Goal: Communication & Community: Answer question/provide support

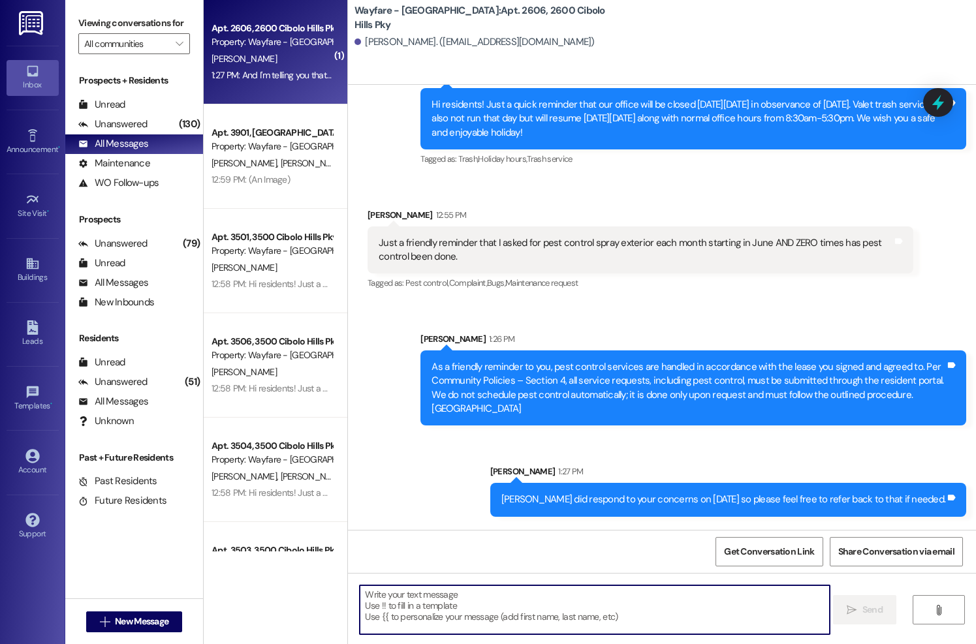
scroll to position [34184, 0]
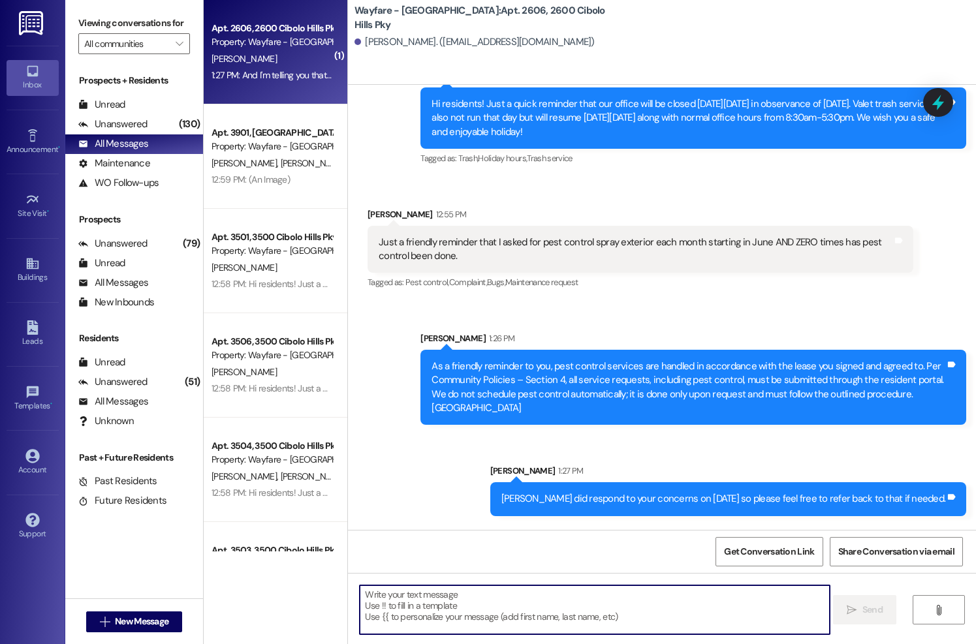
click at [516, 625] on textarea at bounding box center [594, 610] width 469 height 49
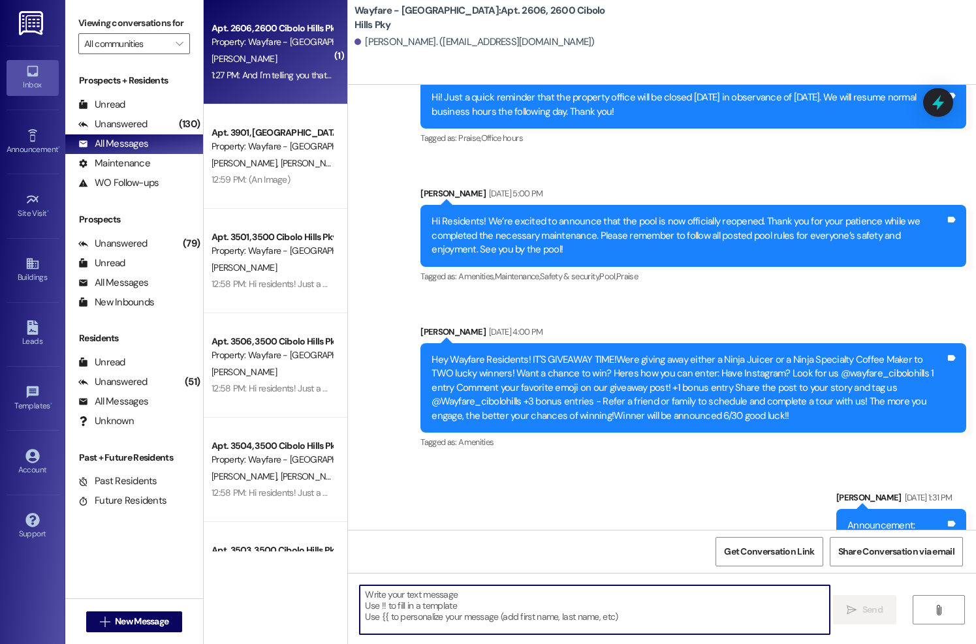
click at [613, 227] on div "Announcement, sent via SMS Thalya Hendrie Jun 18, 2025 at 4:03 PM Hi! Just a qu…" at bounding box center [662, 431] width 628 height 796
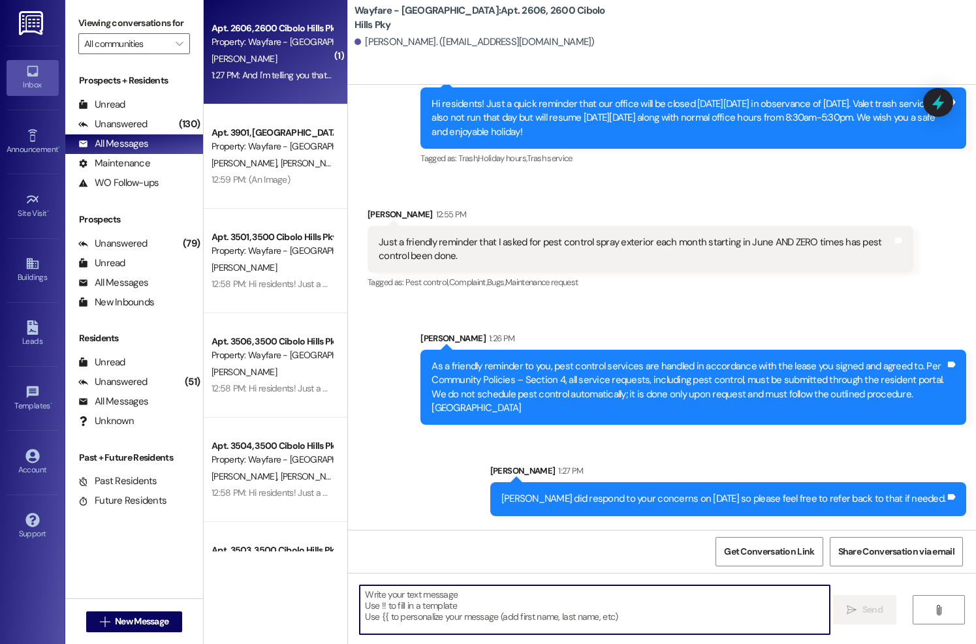
click at [636, 613] on textarea at bounding box center [594, 610] width 469 height 49
type textarea "Y"
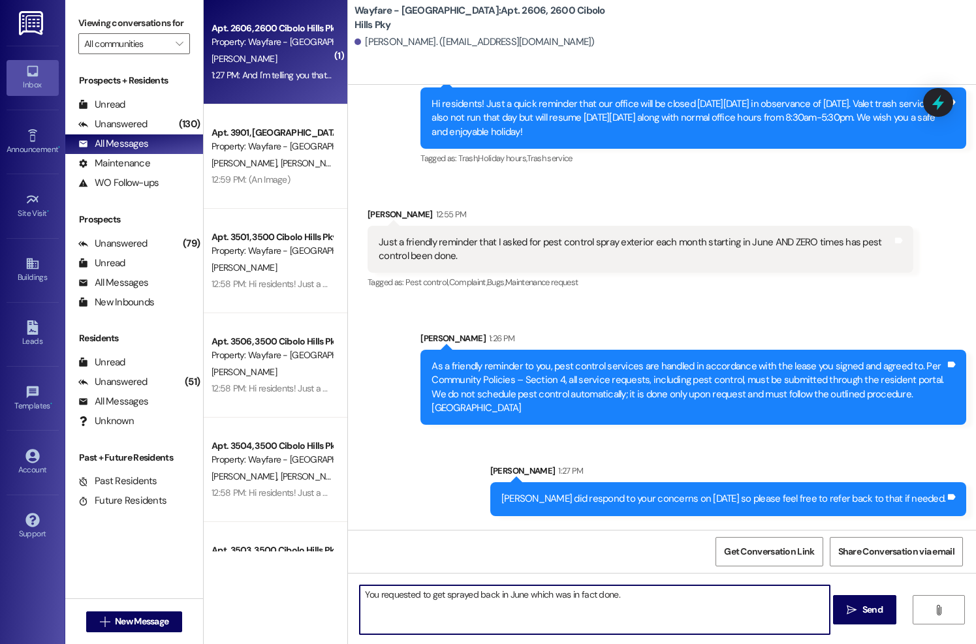
type textarea "You requested to get sprayed back in June which was in fact done."
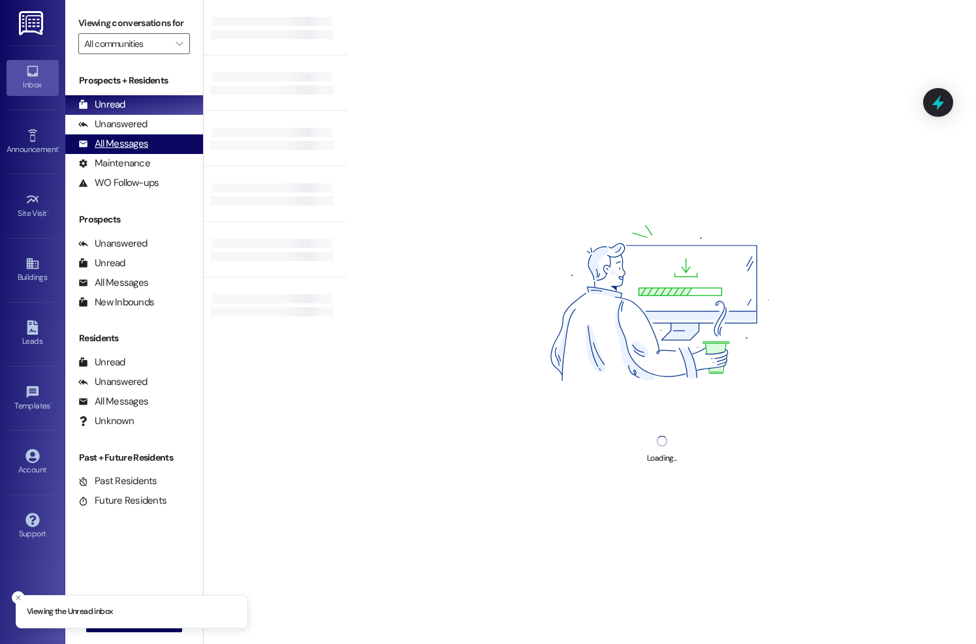
click at [142, 151] on div "All Messages" at bounding box center [113, 144] width 70 height 14
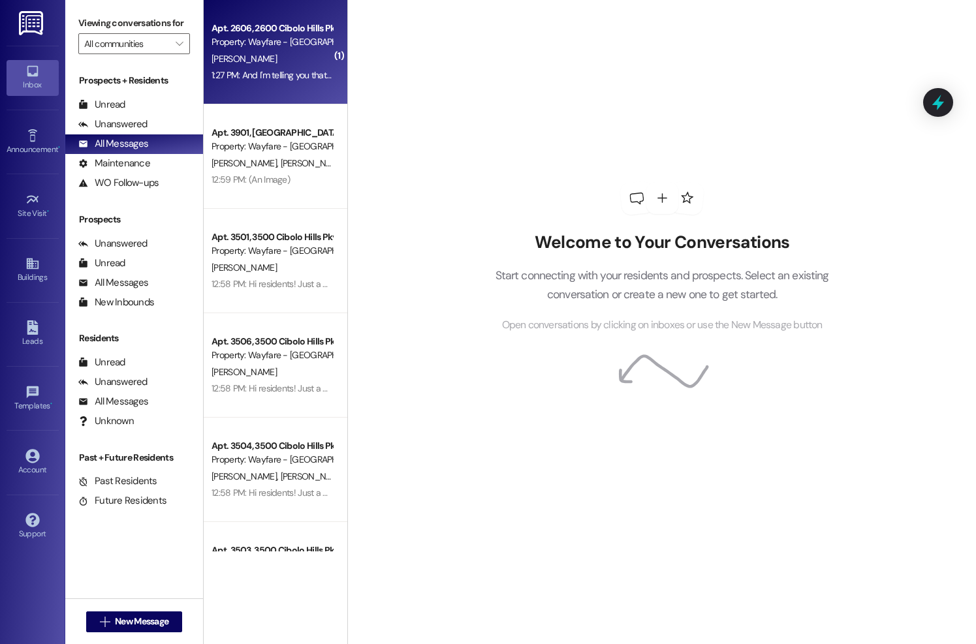
click at [292, 45] on div "Property: Wayfare - [GEOGRAPHIC_DATA]" at bounding box center [272, 42] width 121 height 14
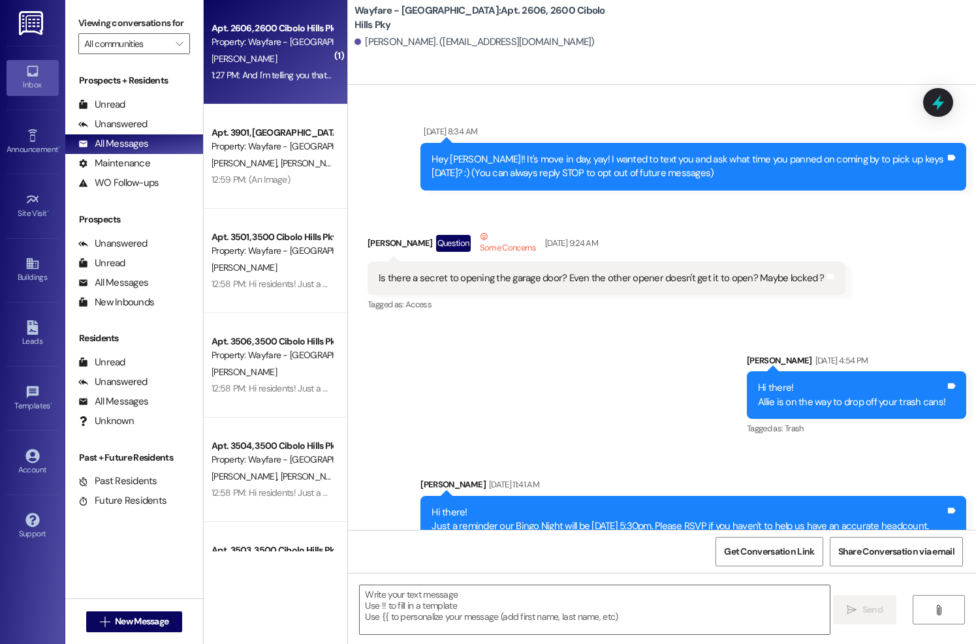
scroll to position [34207, 0]
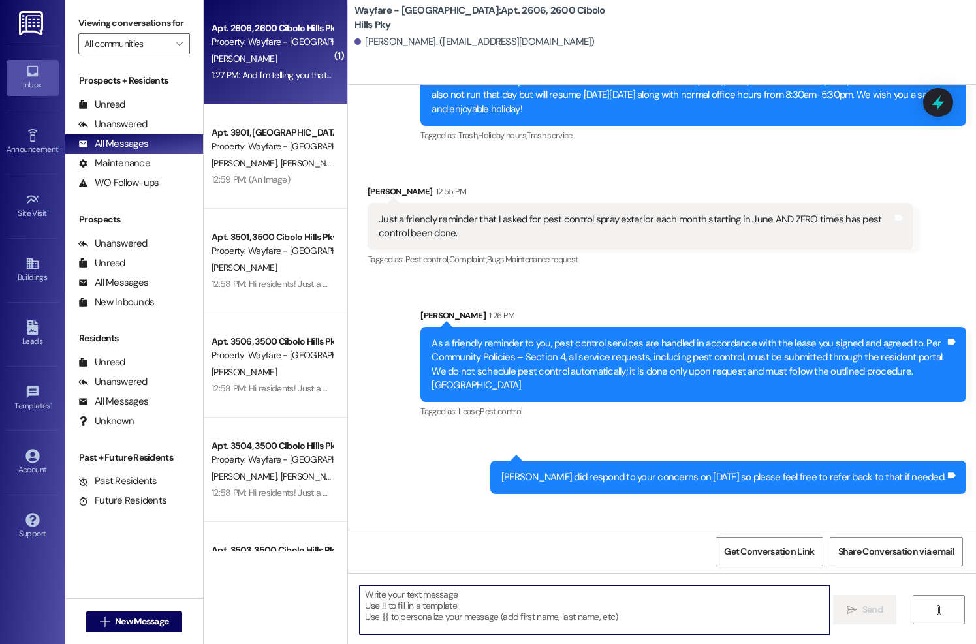
click at [527, 618] on textarea at bounding box center [594, 610] width 469 height 49
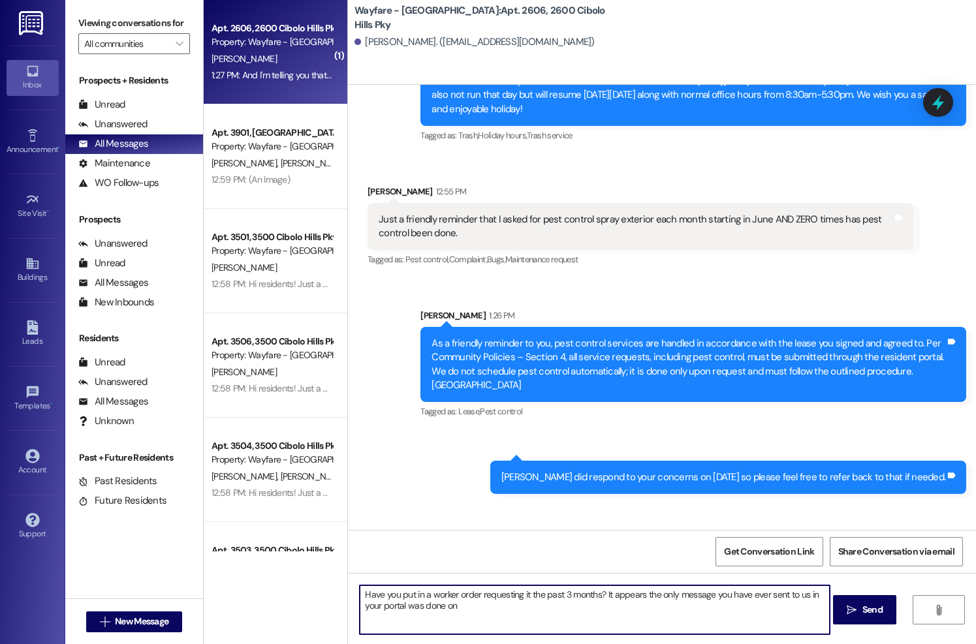
drag, startPoint x: 612, startPoint y: 606, endPoint x: 599, endPoint y: 597, distance: 16.1
click at [599, 597] on textarea "Have you put in a worker order requesting it the past 3 months? It appears the …" at bounding box center [594, 610] width 469 height 49
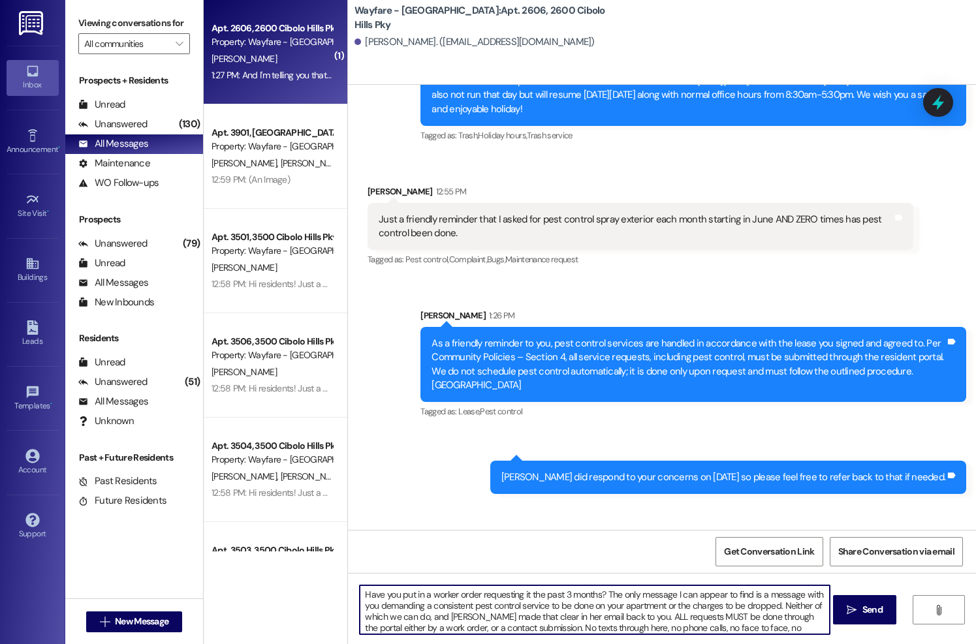
drag, startPoint x: 787, startPoint y: 629, endPoint x: 501, endPoint y: 606, distance: 286.8
click at [321, 591] on div "( 1 ) Apt. 2606, 2600 Cibolo Hills Pky Property: Wayfare - Cibolo Hills R. Davi…" at bounding box center [590, 322] width 772 height 644
type textarea "Have you put in a worker order requesting it the past 3 months? The only messag…"
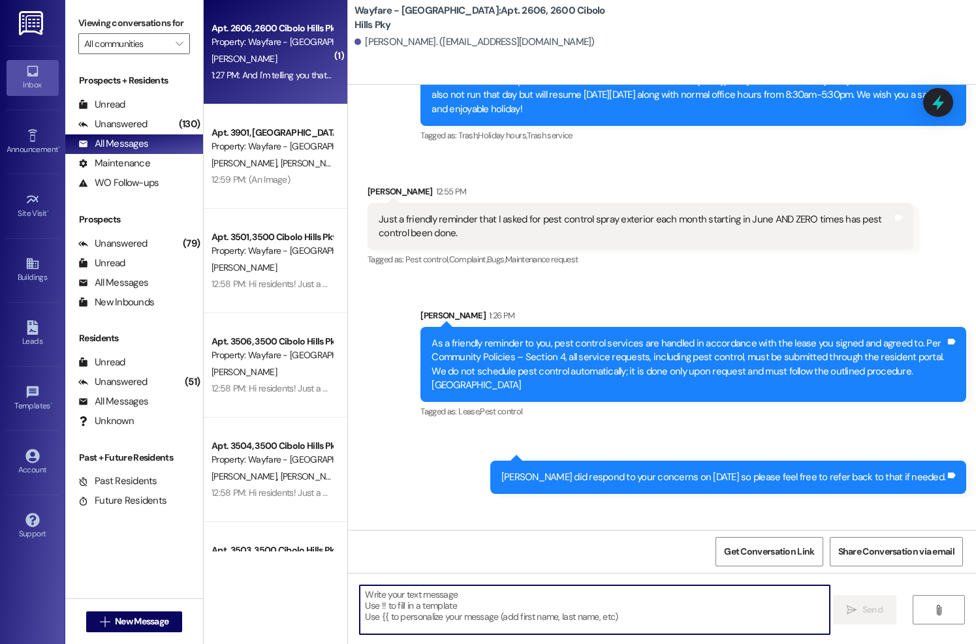
paste textarea "Have you submitted a work order for this in the past three months? The only rec…"
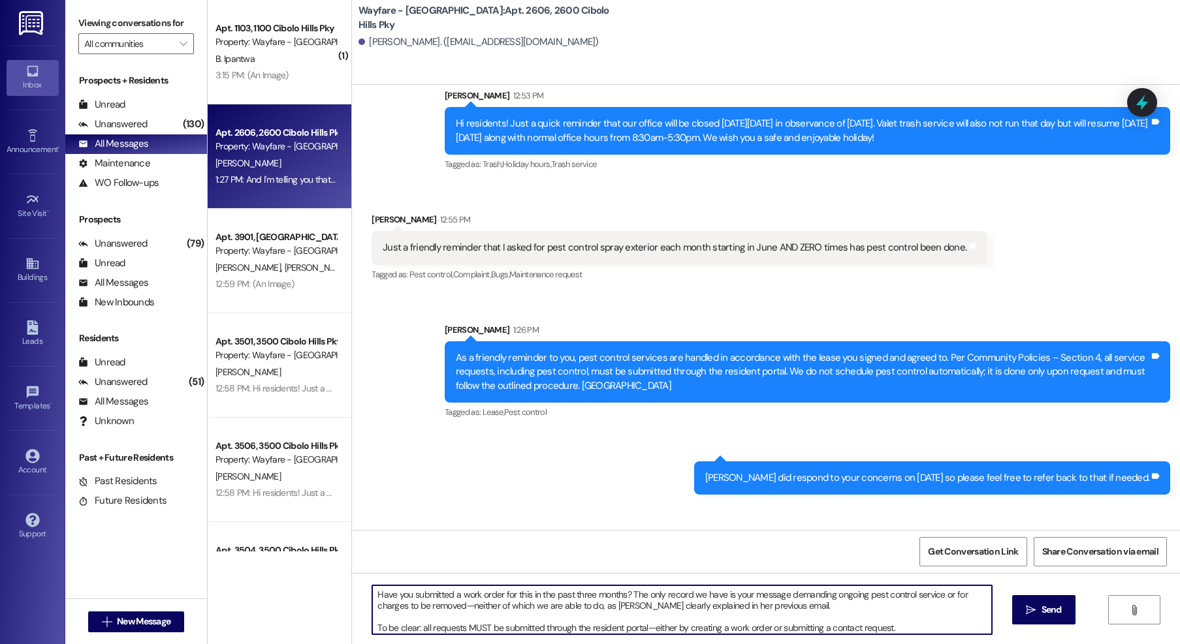
scroll to position [3, 0]
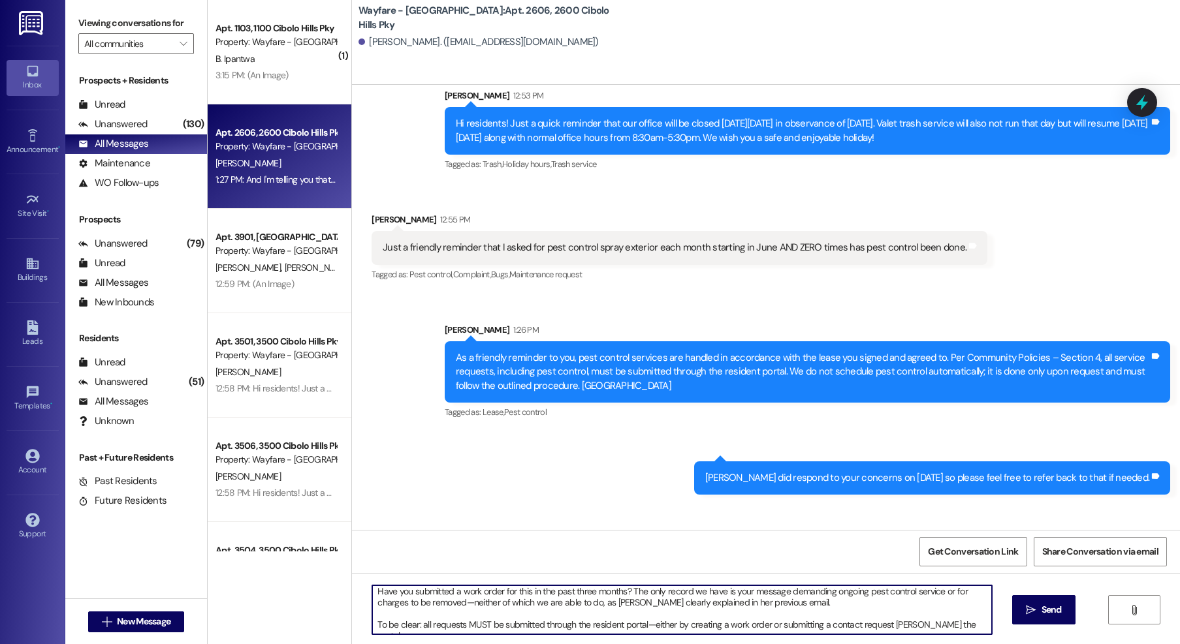
click at [896, 622] on textarea "Have you submitted a work order for this in the past three months? The only rec…" at bounding box center [681, 610] width 619 height 49
click at [901, 628] on textarea "Have you submitted a work order for this in the past three months? The only rec…" at bounding box center [681, 610] width 619 height 49
click at [925, 574] on div "Have you submitted a work order for this in the past three months? The only rec…" at bounding box center [766, 622] width 828 height 98
click at [932, 611] on textarea "Have you submitted a work order for this in the past three months? The only rec…" at bounding box center [681, 610] width 619 height 49
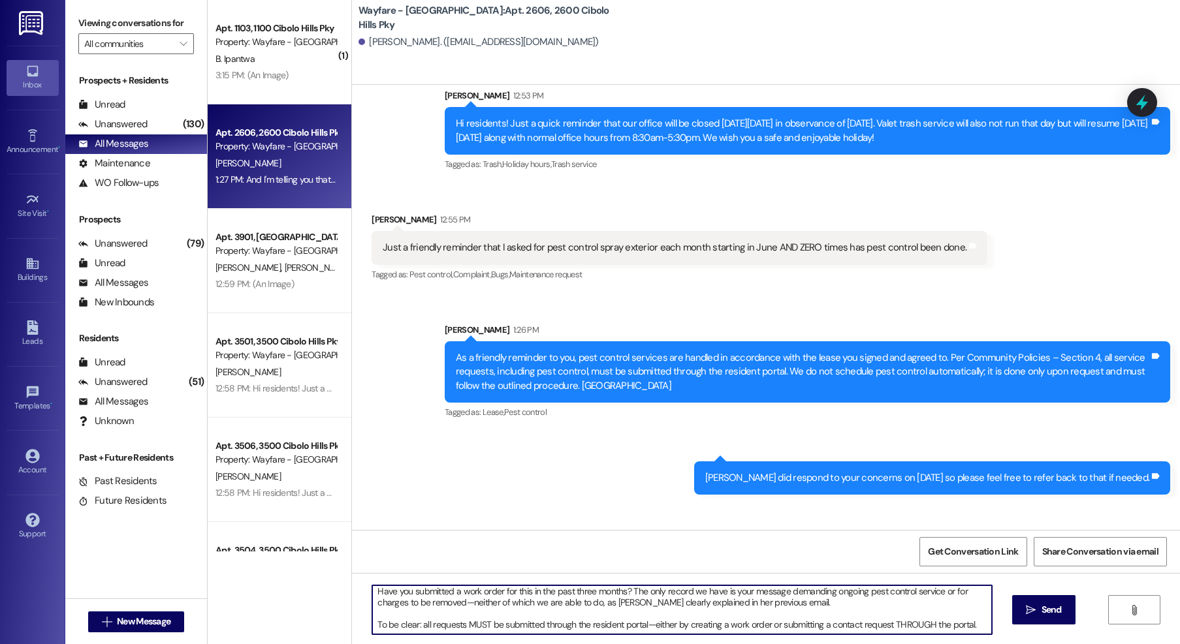
click at [967, 627] on textarea "Have you submitted a work order for this in the past three months? The only rec…" at bounding box center [681, 610] width 619 height 49
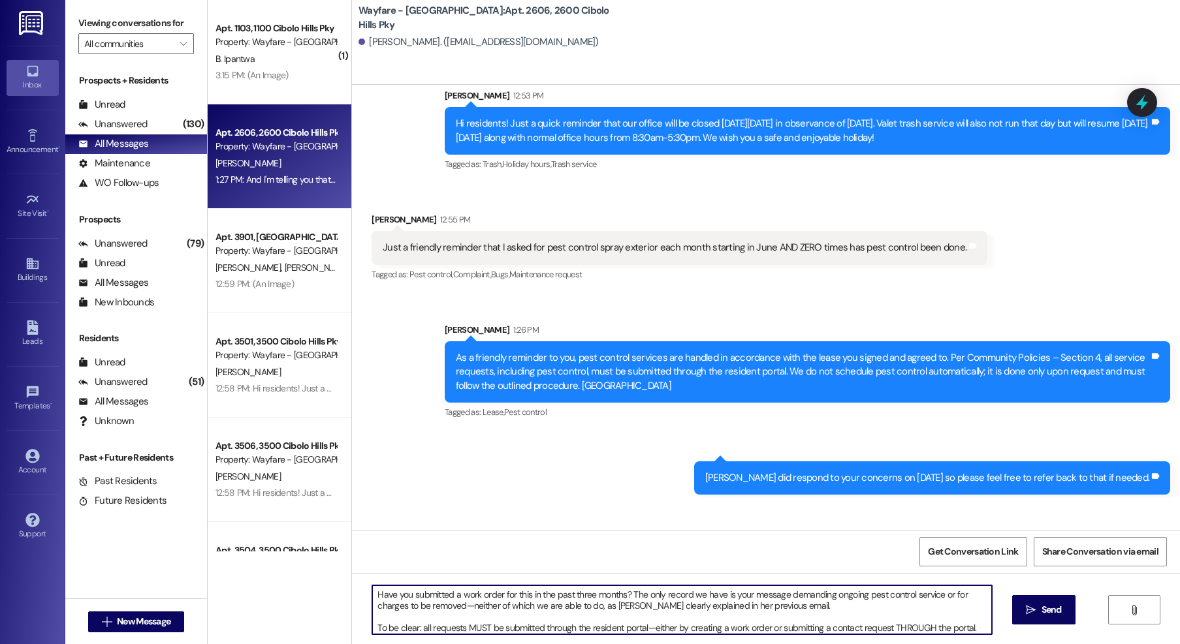
click at [779, 595] on textarea "Have you submitted a work order for this in the past three months? The only rec…" at bounding box center [681, 610] width 619 height 49
click at [836, 600] on textarea "Have you submitted a work order for this in the past three months? The only rec…" at bounding box center [681, 610] width 619 height 49
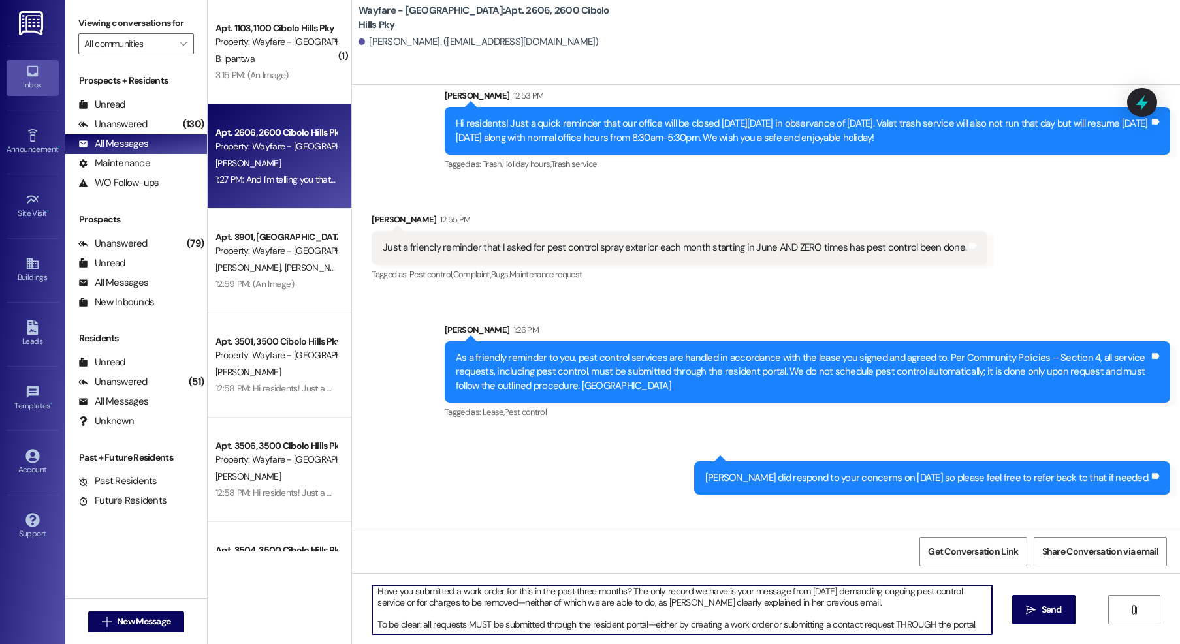
drag, startPoint x: 422, startPoint y: 627, endPoint x: 348, endPoint y: 627, distance: 74.4
click at [352, 627] on div "Have you submitted a work order for this in the past three months? The only rec…" at bounding box center [766, 622] width 828 height 98
click at [973, 627] on textarea "Have you submitted a work order for this in the past three months? The only rec…" at bounding box center [681, 610] width 619 height 49
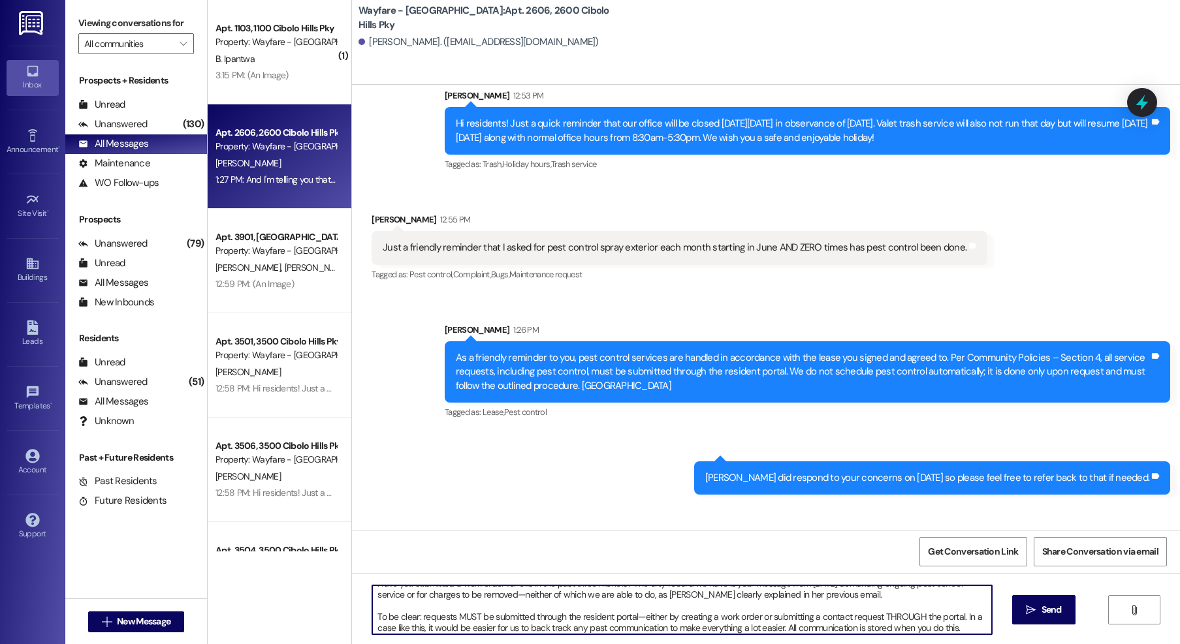
click at [463, 629] on textarea "Have you submitted a work order for this in the past three months? The only rec…" at bounding box center [681, 610] width 619 height 49
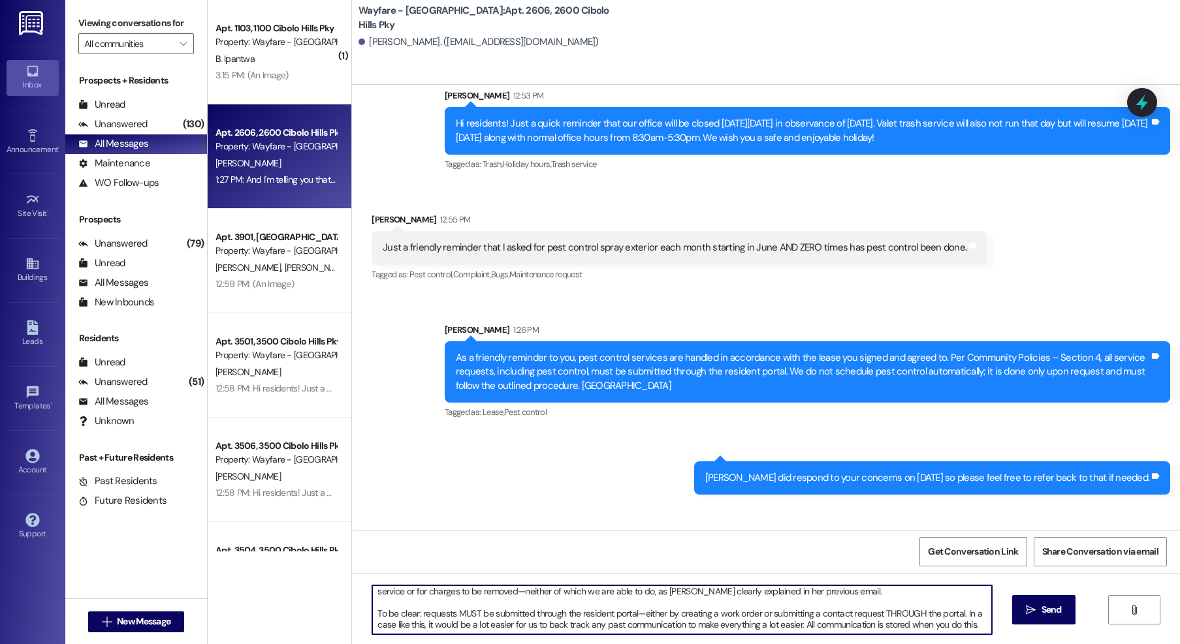
drag, startPoint x: 793, startPoint y: 627, endPoint x: 674, endPoint y: 625, distance: 118.8
click at [674, 625] on textarea "Have you submitted a work order for this in the past three months? The only rec…" at bounding box center [681, 610] width 619 height 49
drag, startPoint x: 858, startPoint y: 627, endPoint x: 675, endPoint y: 629, distance: 183.4
click at [675, 629] on textarea "Have you submitted a work order for this in the past three months? The only rec…" at bounding box center [681, 610] width 619 height 49
drag, startPoint x: 975, startPoint y: 618, endPoint x: 958, endPoint y: 616, distance: 17.0
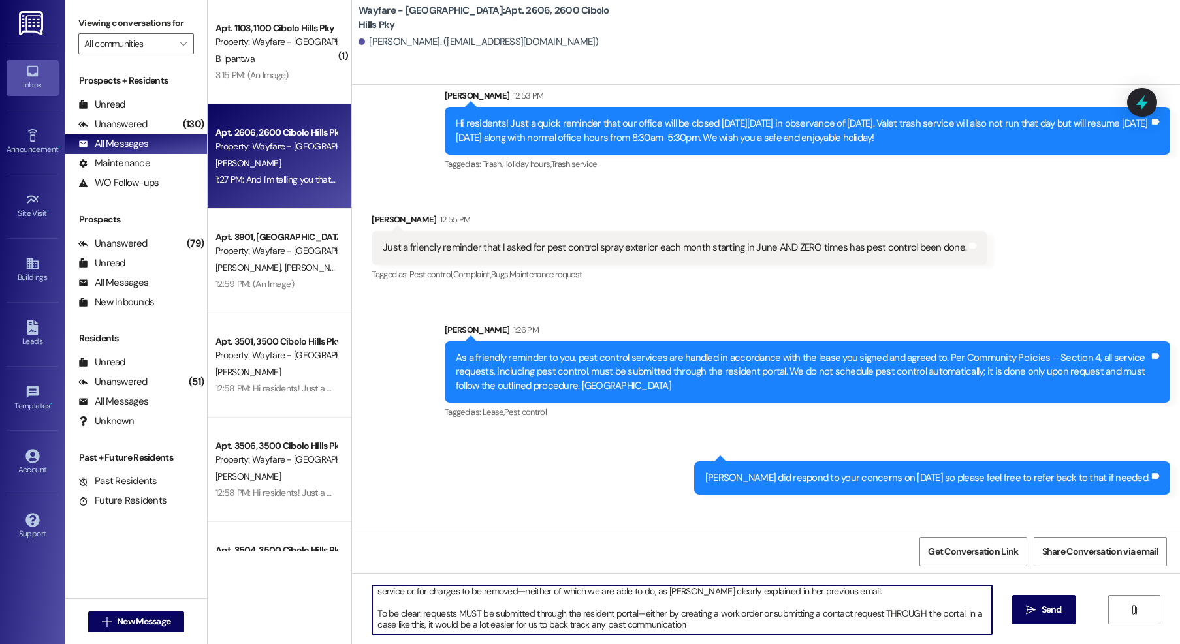
click at [958, 616] on textarea "Have you submitted a work order for this in the past three months? The only rec…" at bounding box center [681, 610] width 619 height 49
drag, startPoint x: 765, startPoint y: 631, endPoint x: 762, endPoint y: 621, distance: 9.5
click at [765, 631] on textarea "Have you submitted a work order for this in the past three months? The only rec…" at bounding box center [681, 610] width 619 height 49
type textarea "Have you submitted a work order for this in the past three months? The only rec…"
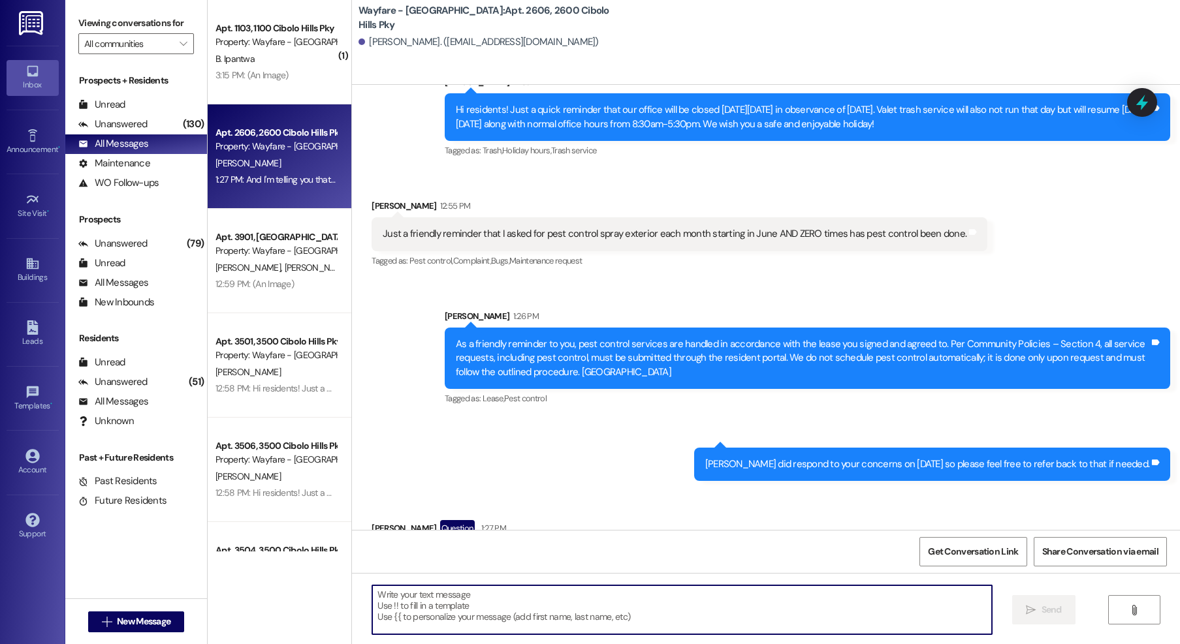
scroll to position [33026, 0]
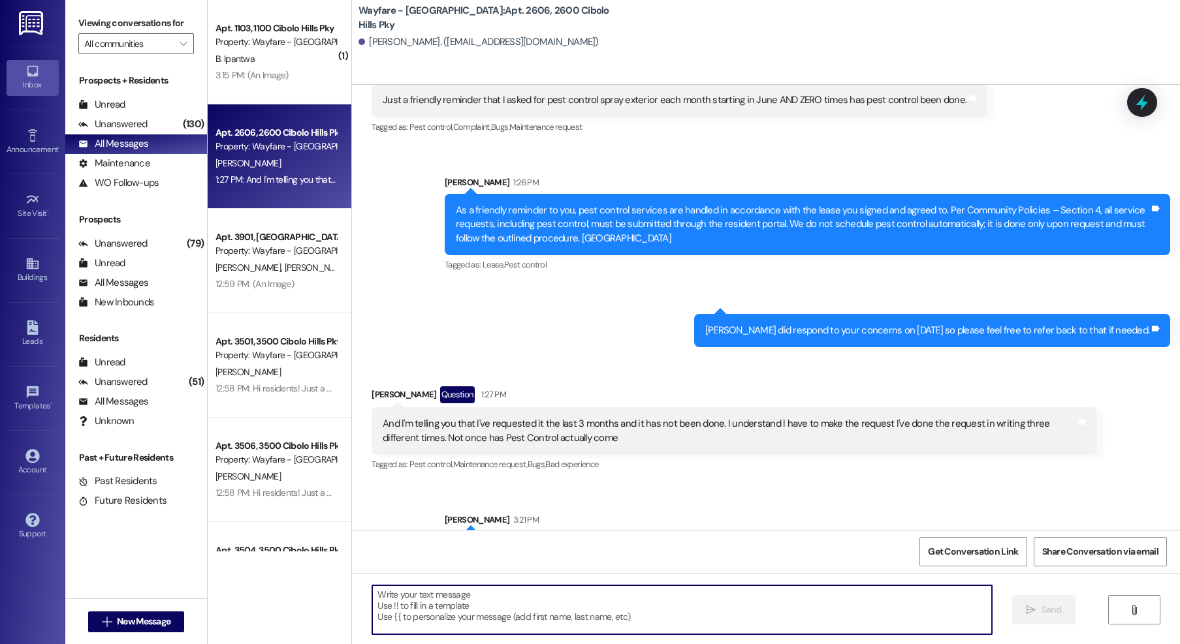
drag, startPoint x: 725, startPoint y: 602, endPoint x: 612, endPoint y: 221, distance: 397.4
click at [725, 602] on textarea at bounding box center [681, 610] width 619 height 49
click at [520, 601] on textarea "Every request needs to be done seperately." at bounding box center [681, 610] width 619 height 49
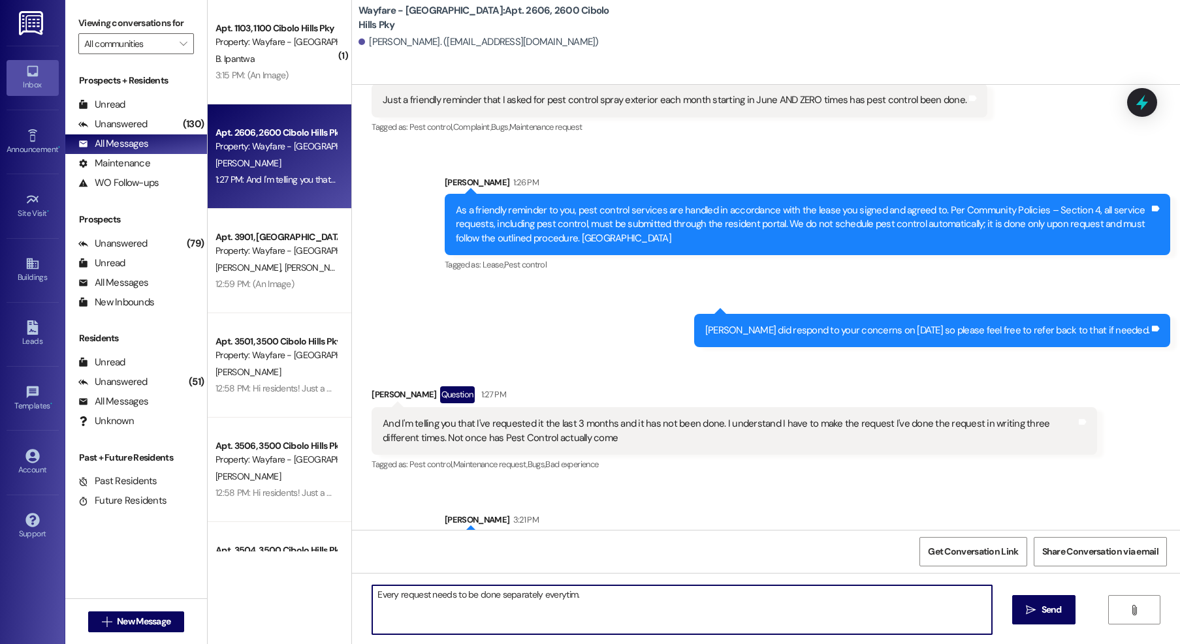
type textarea "Every request needs to be done separately everytime."
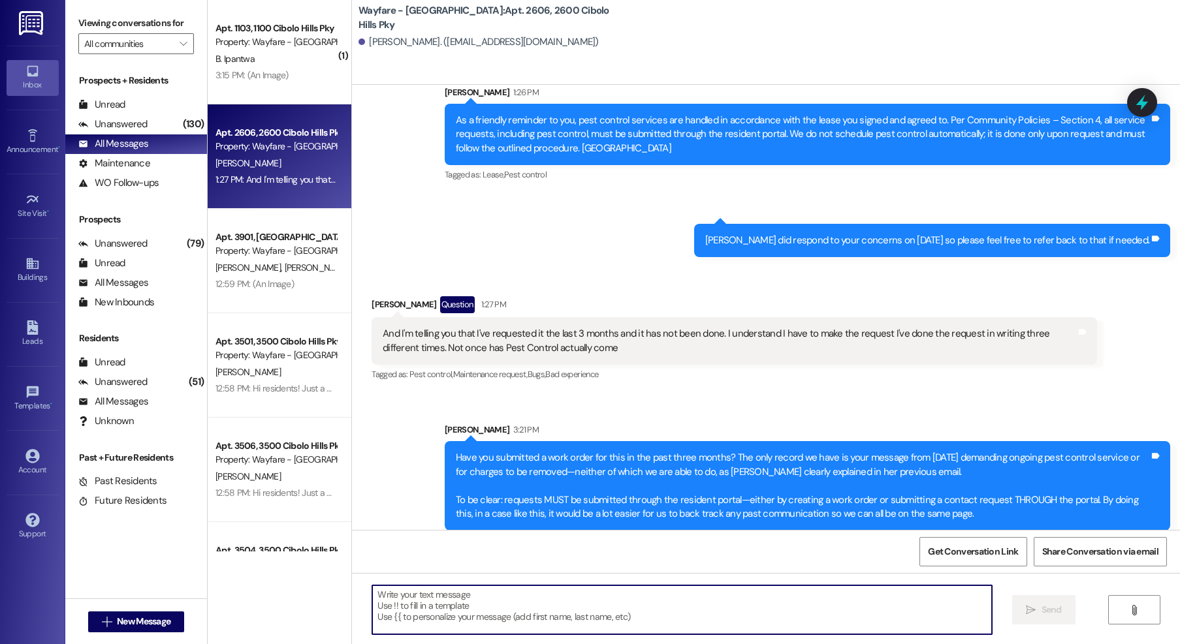
scroll to position [33116, 0]
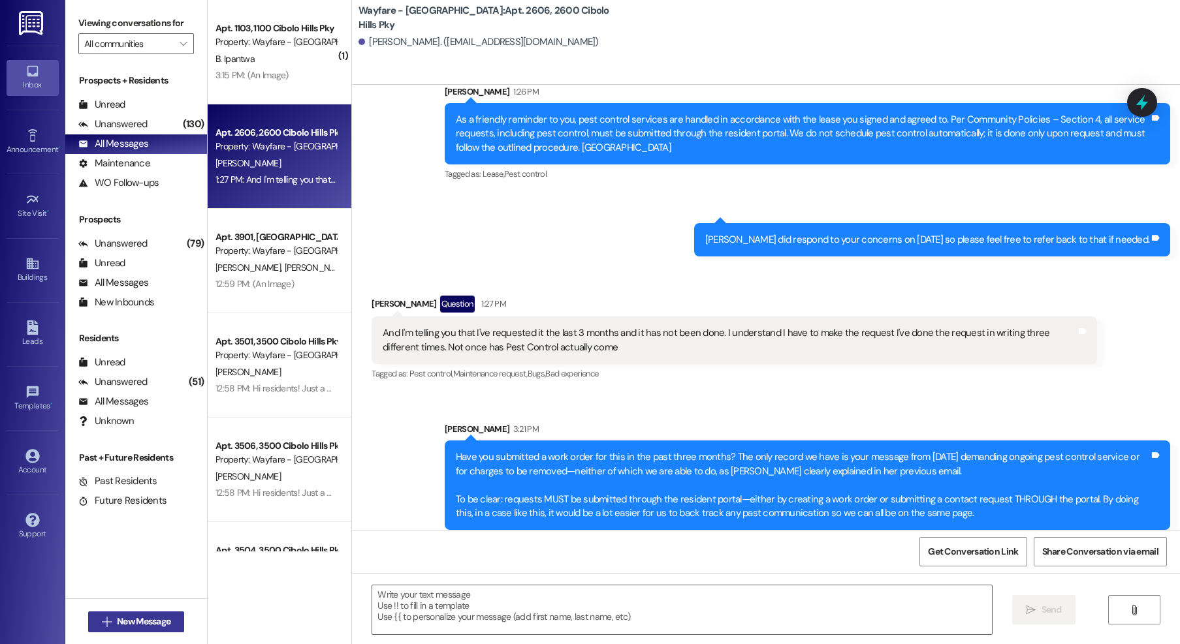
click at [121, 617] on span "New Message" at bounding box center [144, 622] width 54 height 14
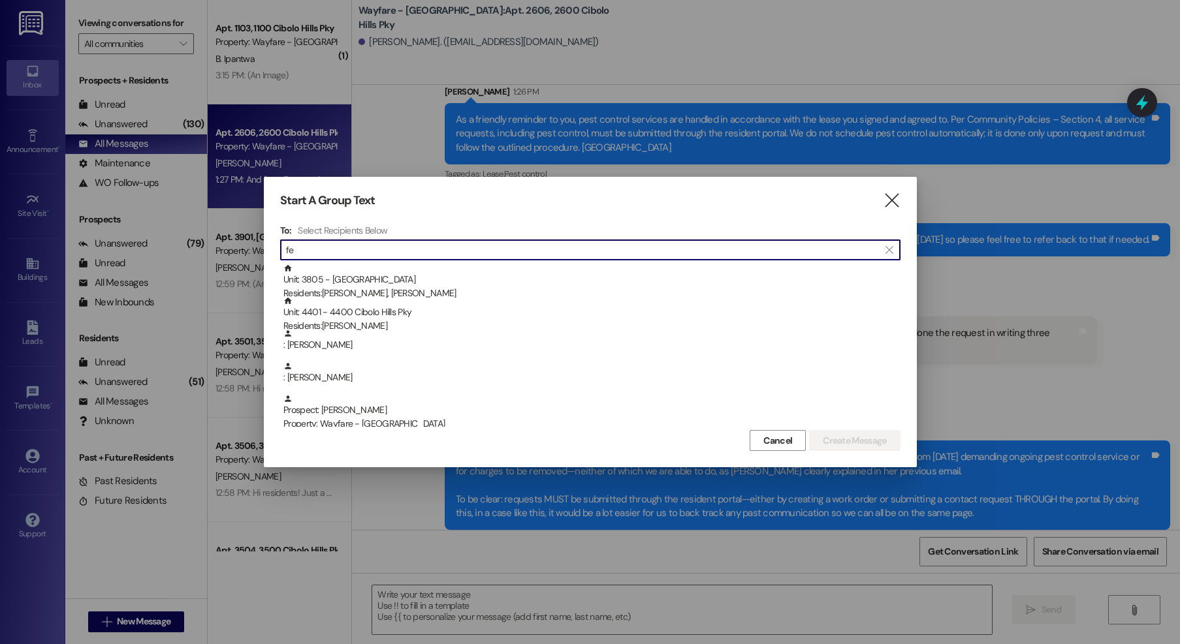
type input "f"
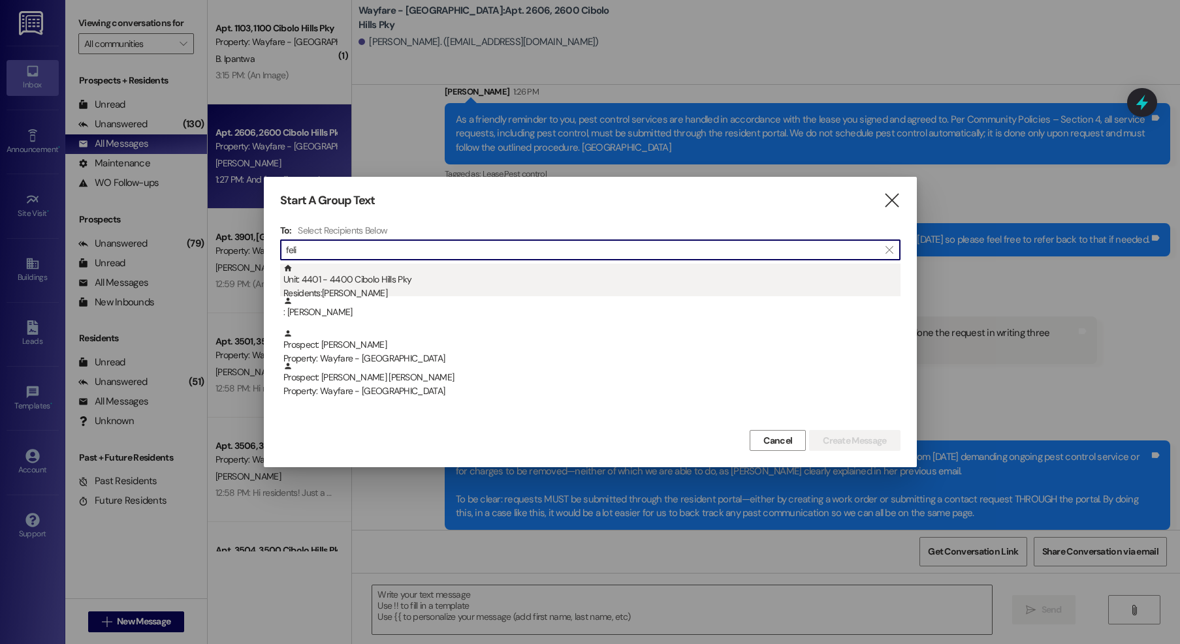
type input "feli"
click at [605, 279] on div "Unit: 4401 - 4400 Cibolo Hills Pky Residents: Felisia Johnson" at bounding box center [591, 282] width 617 height 37
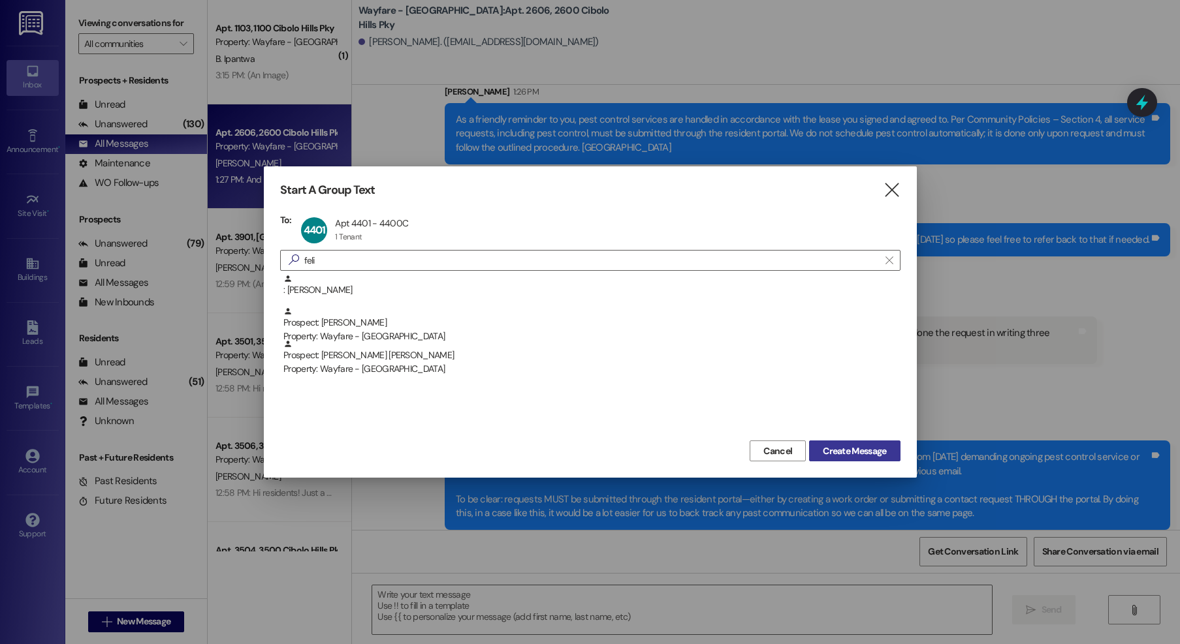
click at [824, 451] on span "Create Message" at bounding box center [854, 452] width 63 height 14
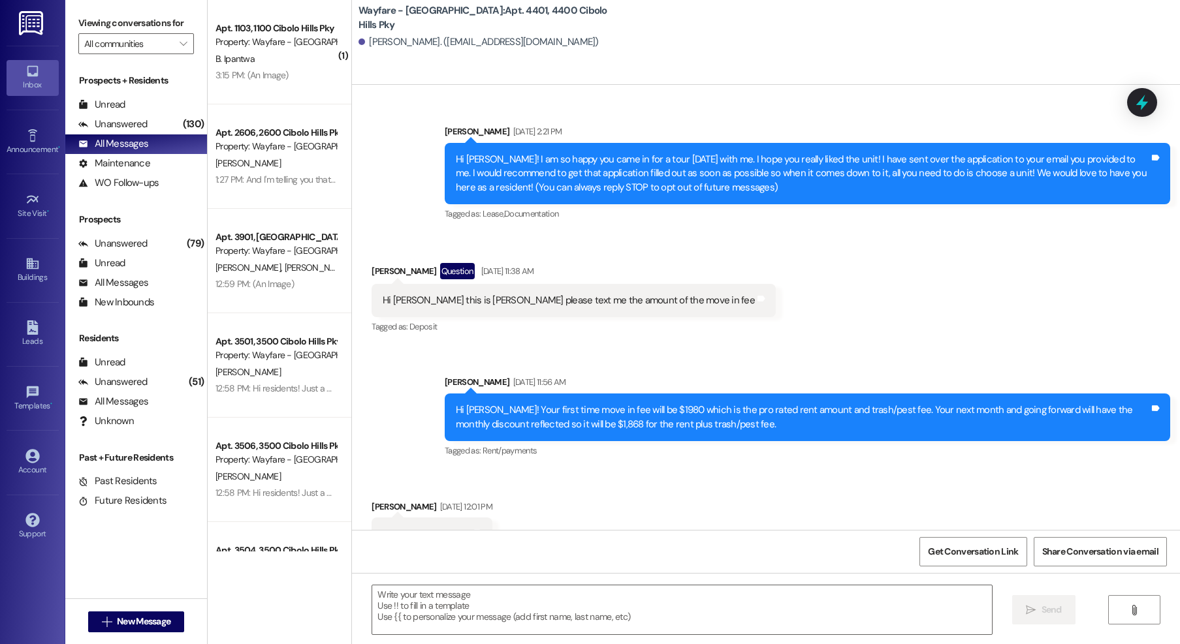
scroll to position [18162, 0]
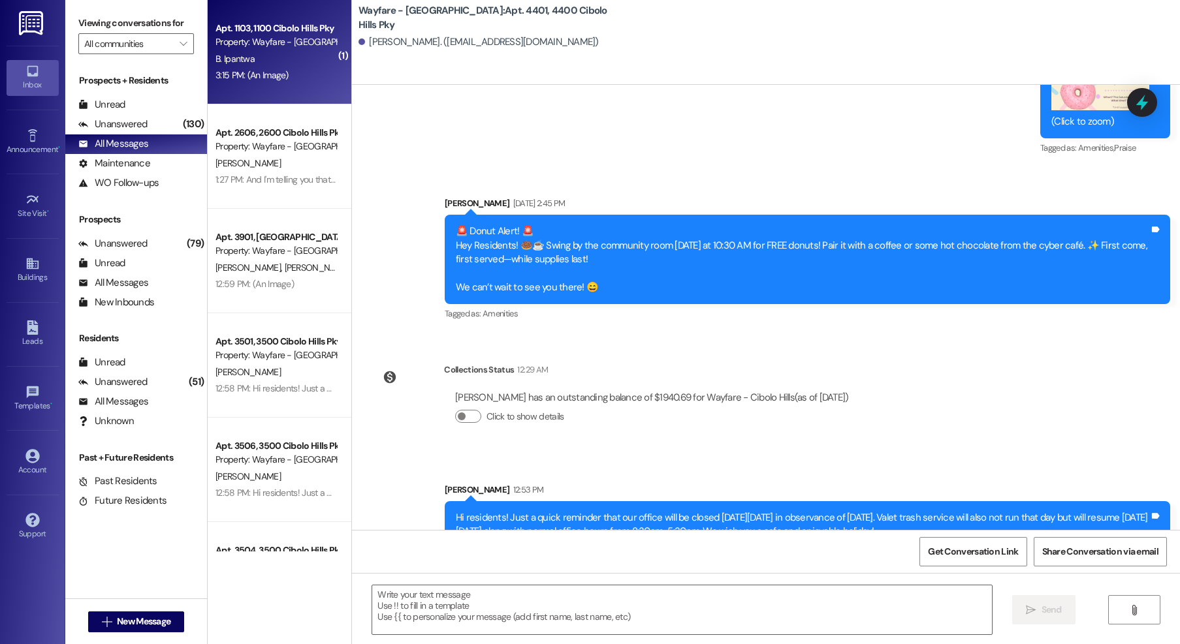
click at [328, 65] on div "Apt. 1103, 1100 Cibolo Hills Pky Property: Wayfare - Cibolo Hills B. Ipantwa 3:…" at bounding box center [280, 52] width 144 height 104
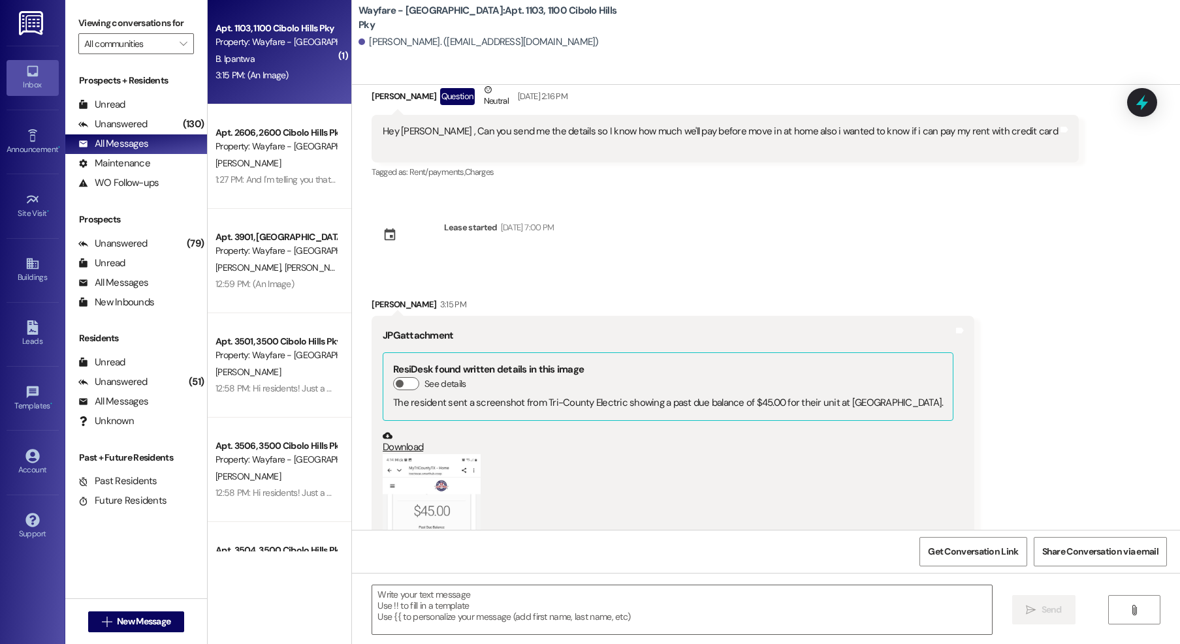
scroll to position [3893, 0]
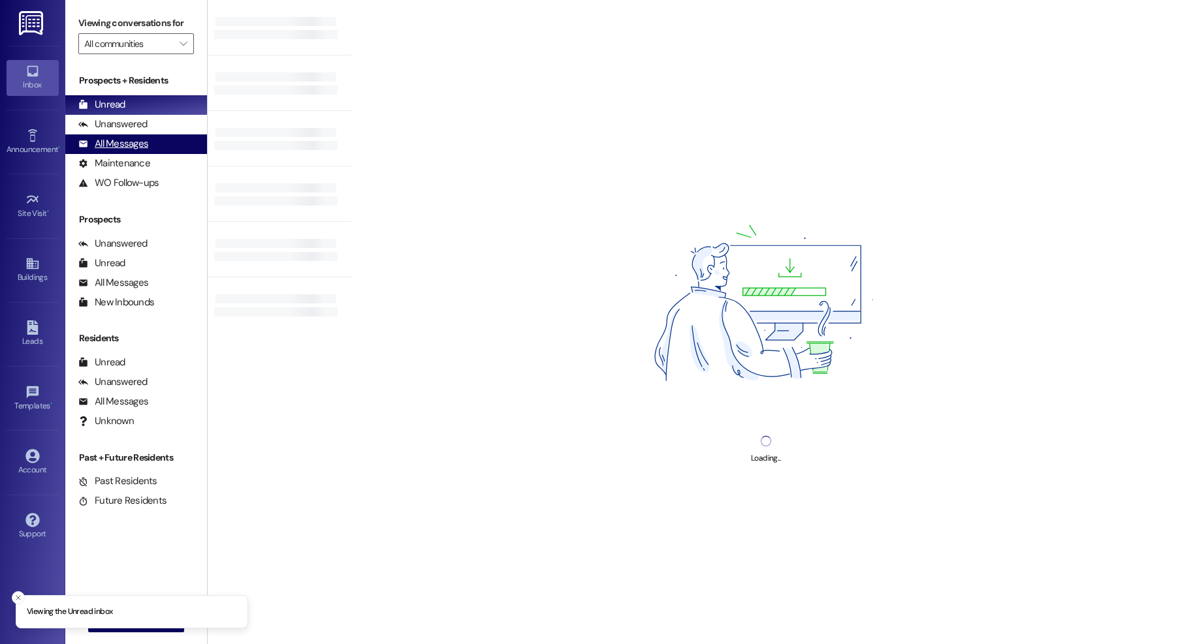
click at [111, 135] on div "All Messages (undefined)" at bounding box center [136, 144] width 142 height 20
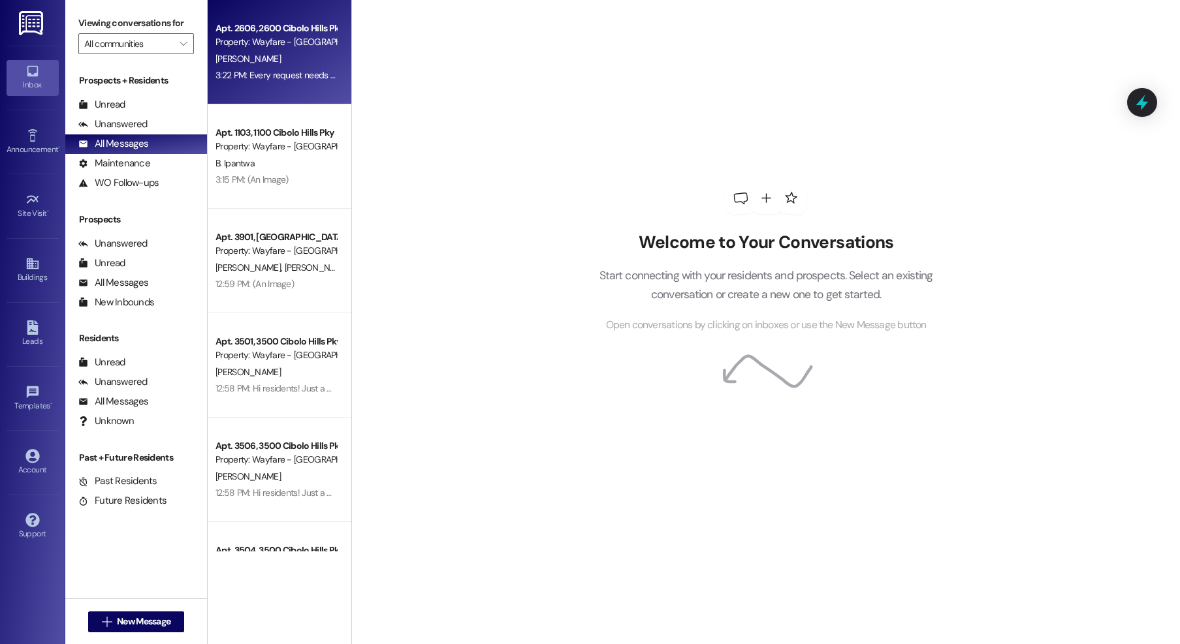
click at [281, 43] on div "Property: Wayfare - [GEOGRAPHIC_DATA]" at bounding box center [275, 42] width 121 height 14
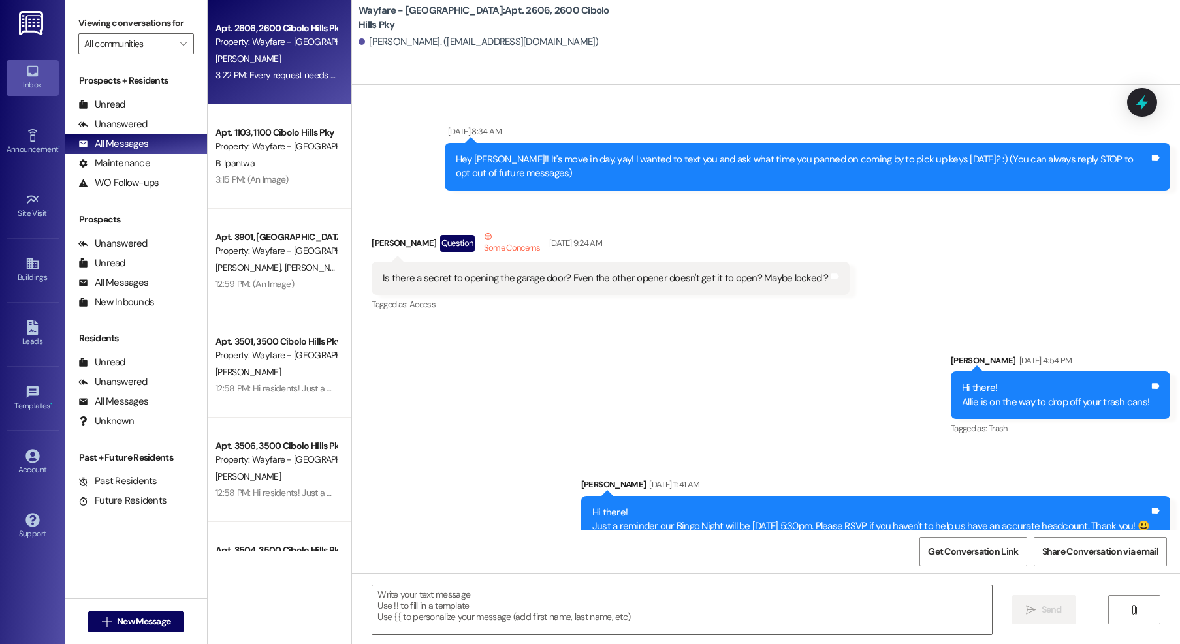
scroll to position [33117, 0]
